Goal: Task Accomplishment & Management: Manage account settings

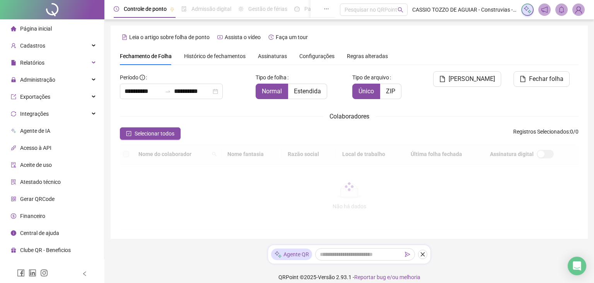
scroll to position [17, 0]
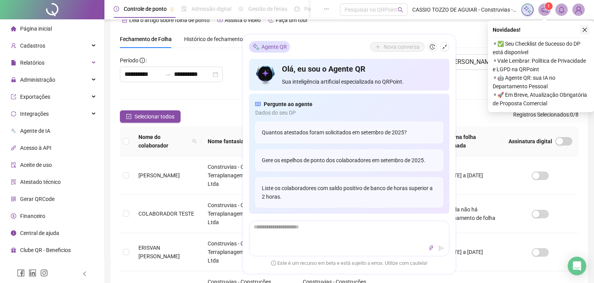
click at [584, 29] on icon "close" at bounding box center [584, 29] width 5 height 5
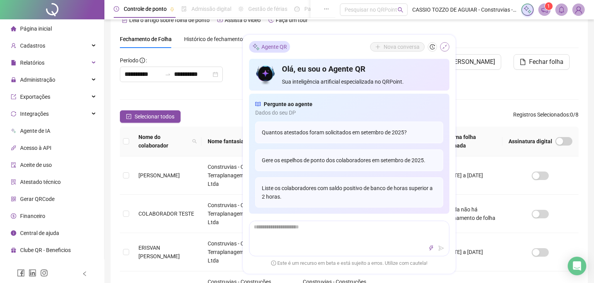
click at [446, 48] on icon "shrink" at bounding box center [444, 47] width 5 height 5
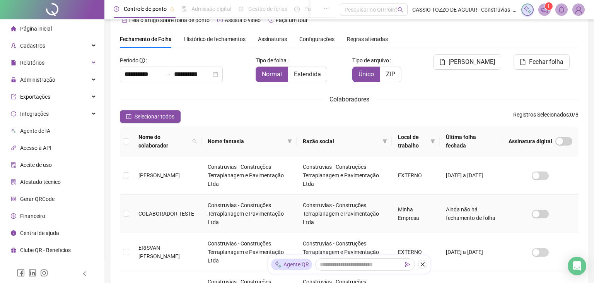
scroll to position [0, 0]
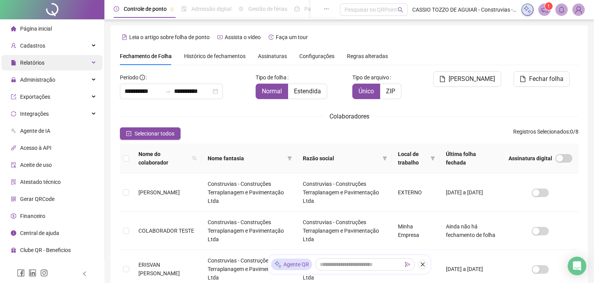
click at [87, 60] on div "Relatórios" at bounding box center [52, 62] width 101 height 15
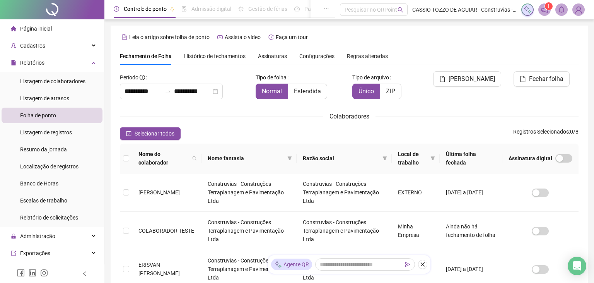
click at [40, 117] on span "Folha de ponto" at bounding box center [38, 115] width 36 height 6
click at [89, 62] on div "Relatórios" at bounding box center [52, 62] width 101 height 15
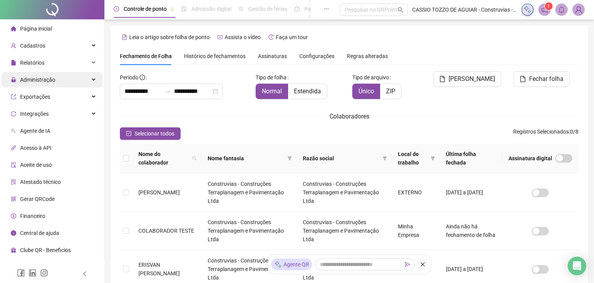
click at [94, 78] on div "Administração" at bounding box center [52, 79] width 101 height 15
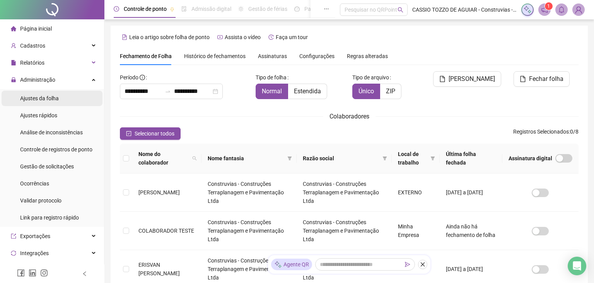
click at [44, 97] on span "Ajustes da folha" at bounding box center [39, 98] width 39 height 6
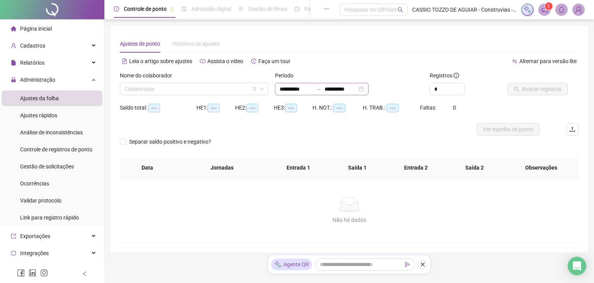
click at [369, 90] on div "**********" at bounding box center [322, 89] width 94 height 12
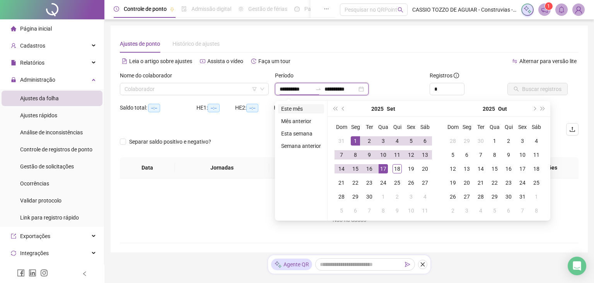
type input "**********"
click at [293, 107] on li "Este mês" at bounding box center [301, 108] width 46 height 9
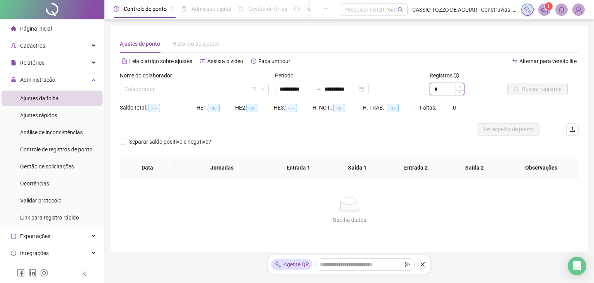
click at [461, 87] on icon "up" at bounding box center [460, 87] width 3 height 3
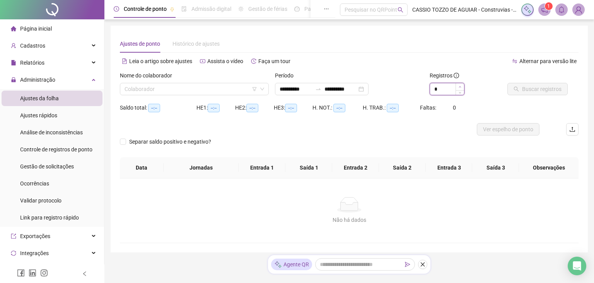
click at [461, 87] on icon "up" at bounding box center [460, 87] width 3 height 3
type input "**"
click at [461, 87] on icon "up" at bounding box center [460, 87] width 3 height 3
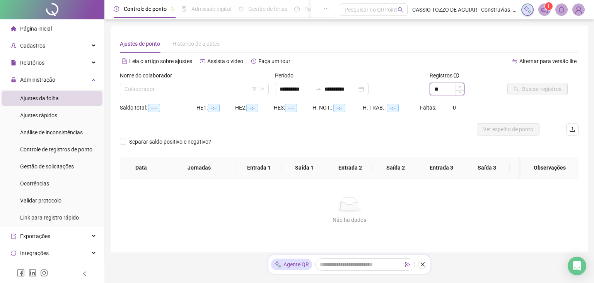
click at [461, 87] on icon "up" at bounding box center [460, 87] width 3 height 3
click at [265, 86] on div "Colaborador" at bounding box center [194, 89] width 149 height 12
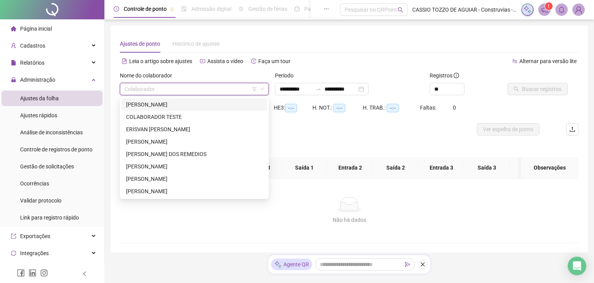
click at [190, 104] on div "[PERSON_NAME]" at bounding box center [194, 104] width 137 height 9
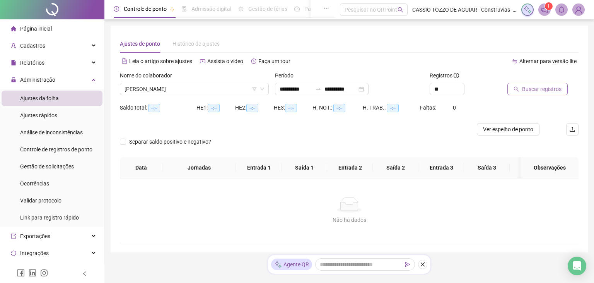
click at [544, 88] on span "Buscar registros" at bounding box center [541, 89] width 39 height 9
